Goal: Check status: Check status

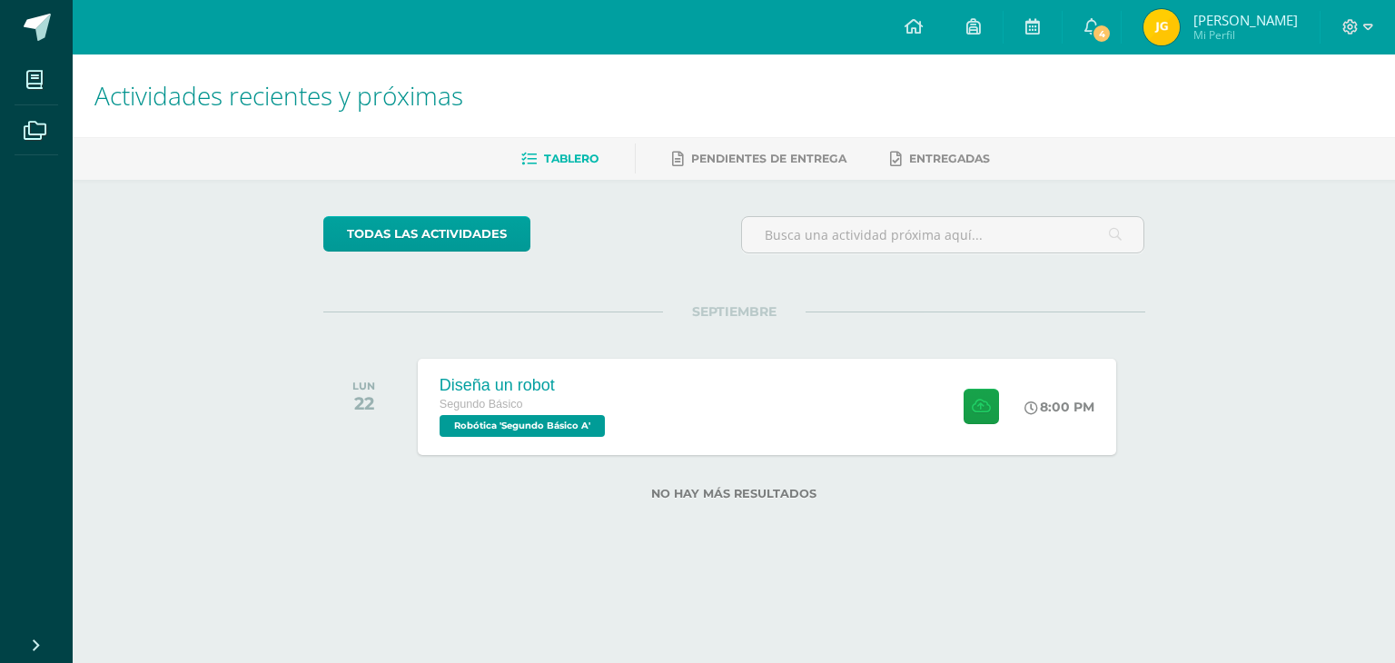
click at [1180, 37] on img at bounding box center [1161, 27] width 36 height 36
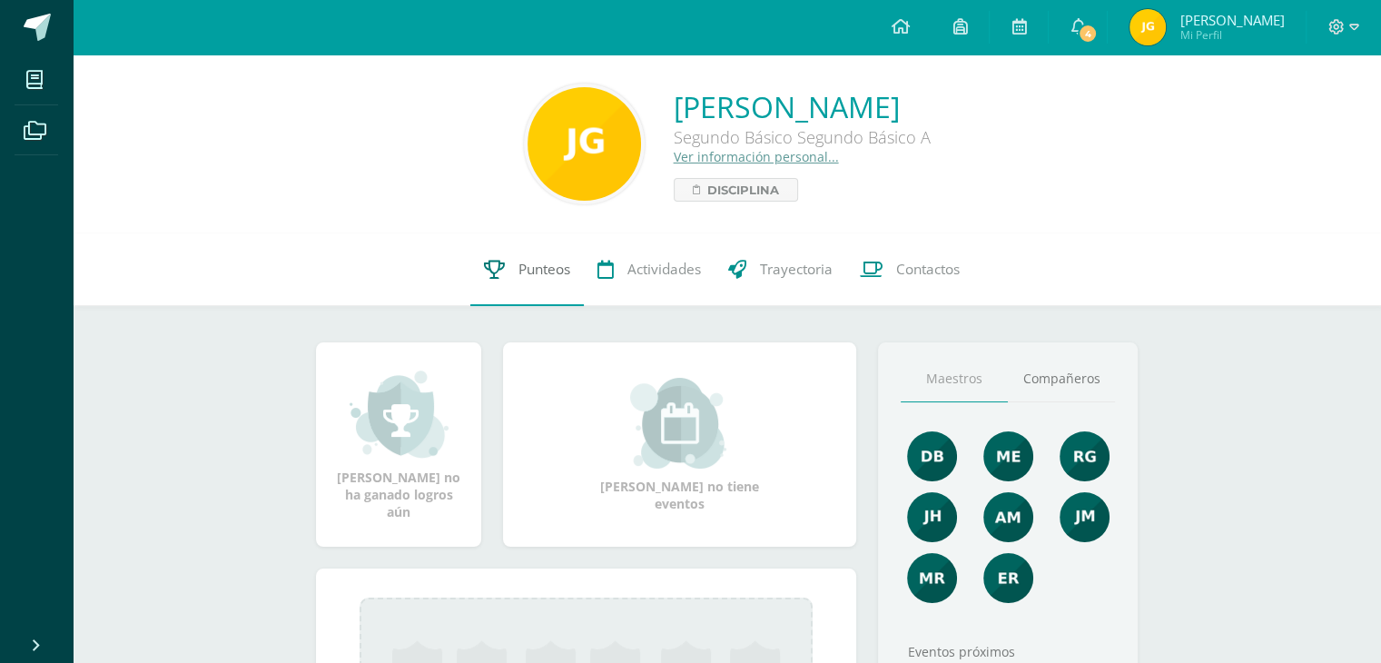
click at [542, 267] on span "Punteos" at bounding box center [545, 269] width 52 height 19
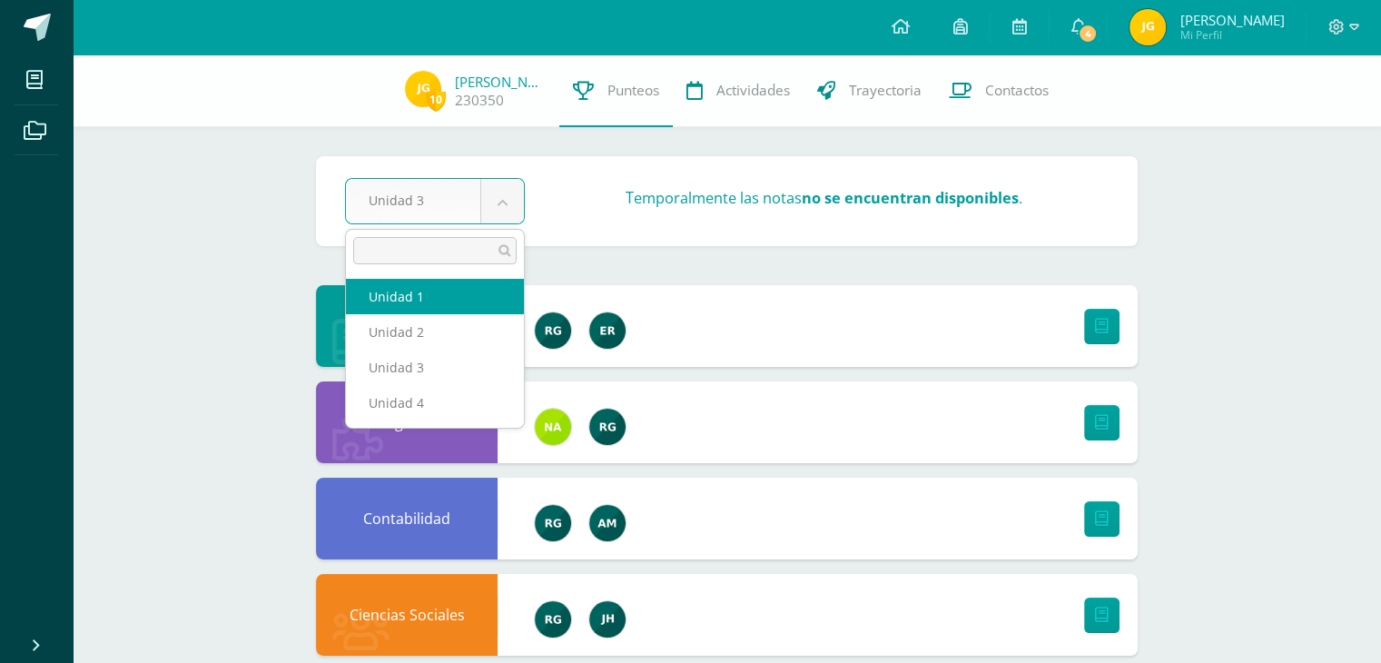
select select "Unidad 1"
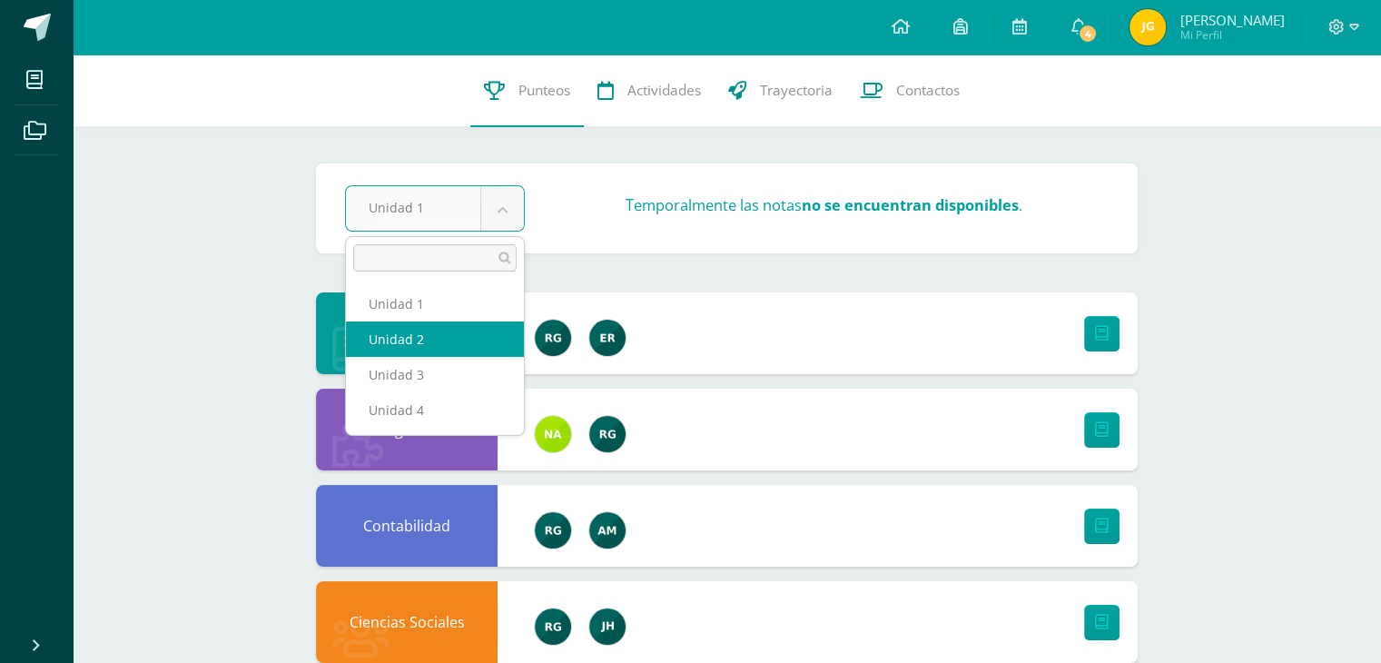
select select "Unidad 2"
